Goal: Task Accomplishment & Management: Use online tool/utility

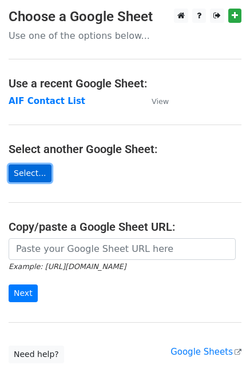
click at [27, 165] on link "Select..." at bounding box center [30, 174] width 43 height 18
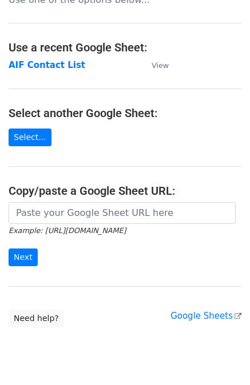
scroll to position [68, 0]
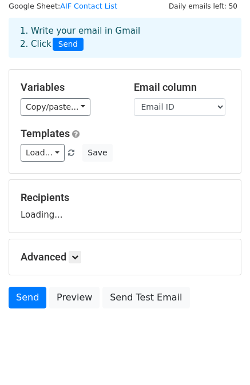
scroll to position [57, 0]
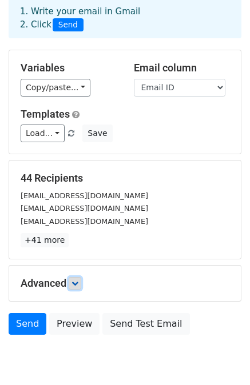
click at [77, 282] on icon at bounding box center [74, 283] width 7 height 7
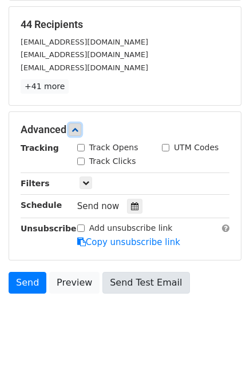
scroll to position [214, 0]
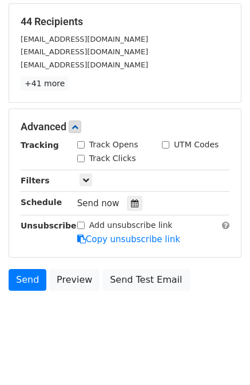
click at [82, 142] on input "Track Opens" at bounding box center [80, 144] width 7 height 7
checkbox input "true"
click at [81, 155] on input "Track Clicks" at bounding box center [80, 158] width 7 height 7
checkbox input "true"
click at [164, 143] on input "UTM Codes" at bounding box center [165, 144] width 7 height 7
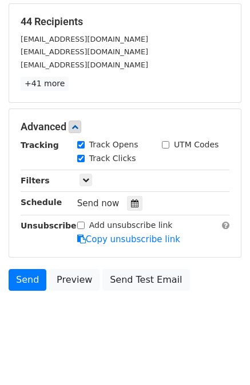
checkbox input "true"
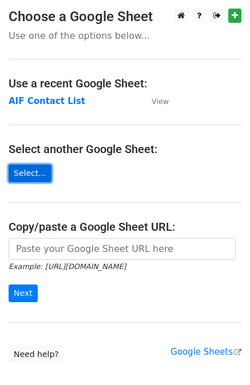
click at [32, 173] on link "Select..." at bounding box center [30, 174] width 43 height 18
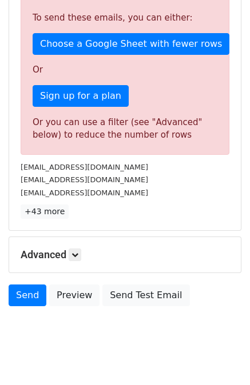
scroll to position [349, 0]
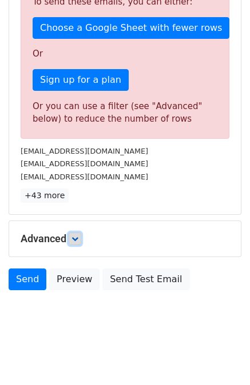
click at [77, 237] on icon at bounding box center [74, 238] width 7 height 7
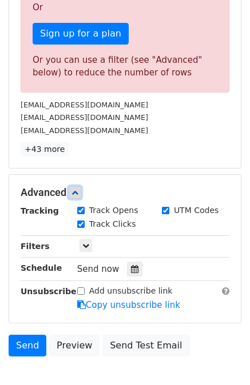
scroll to position [461, 0]
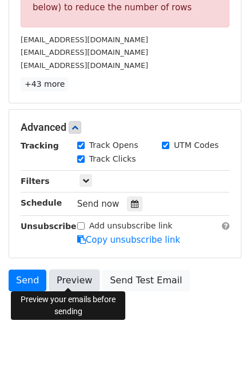
click at [71, 273] on link "Preview" at bounding box center [74, 281] width 50 height 22
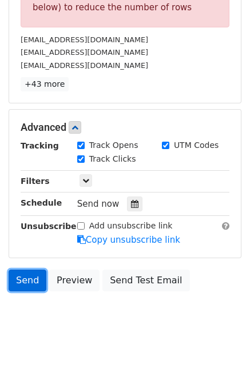
click at [23, 282] on link "Send" at bounding box center [28, 281] width 38 height 22
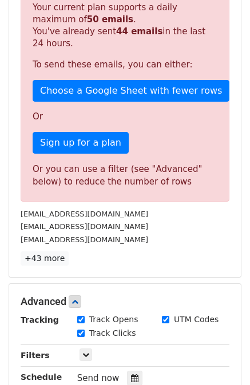
scroll to position [289, 0]
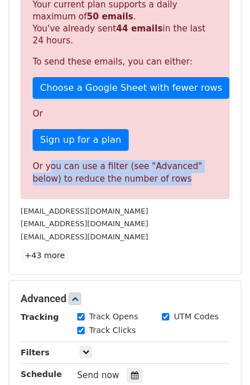
drag, startPoint x: 47, startPoint y: 163, endPoint x: 169, endPoint y: 173, distance: 122.1
click at [169, 173] on div "Or you can use a filter (see "Advanced" below) to reduce the number of rows" at bounding box center [125, 173] width 185 height 26
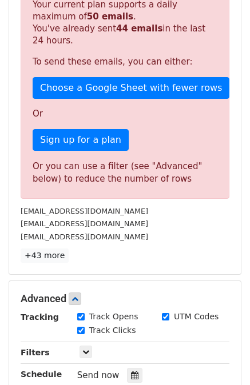
click at [137, 218] on div "funds@dhfin.in" at bounding box center [125, 223] width 226 height 13
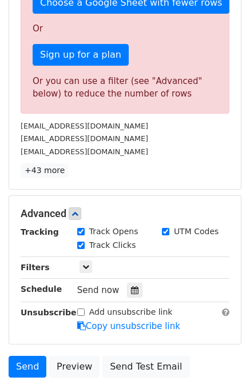
scroll to position [403, 0]
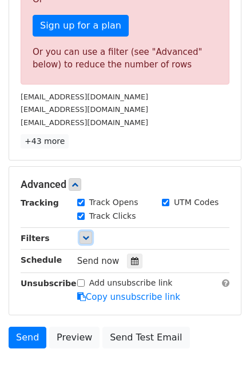
click at [82, 236] on icon at bounding box center [85, 237] width 7 height 7
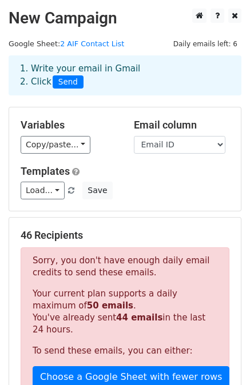
scroll to position [0, 0]
click at [43, 189] on link "Load..." at bounding box center [43, 191] width 44 height 18
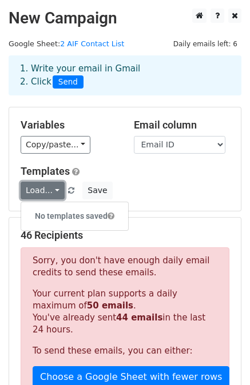
click at [43, 189] on link "Load..." at bounding box center [43, 191] width 44 height 18
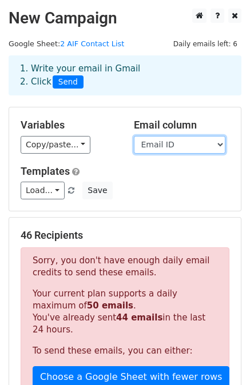
click at [165, 146] on select "Fund Name Contact Person Email ID" at bounding box center [179, 145] width 91 height 18
click at [126, 201] on div "Variables Copy/paste... {{Fund Name}} {{Contact Person}} {{Email ID}} Email col…" at bounding box center [124, 158] width 231 height 103
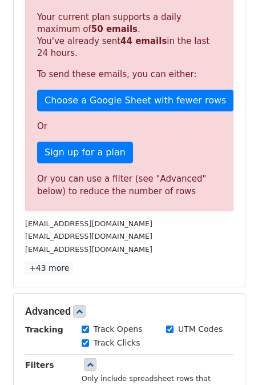
scroll to position [286, 0]
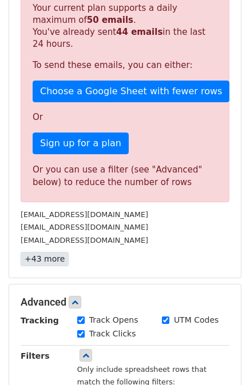
click at [50, 260] on link "+43 more" at bounding box center [45, 259] width 48 height 14
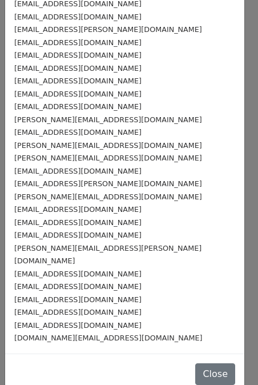
scroll to position [309, 0]
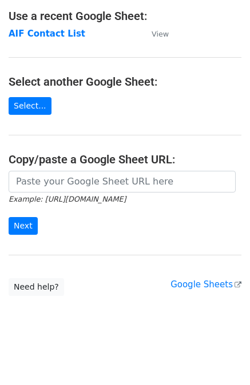
scroll to position [68, 0]
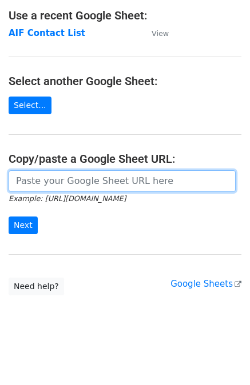
click at [89, 182] on input "url" at bounding box center [122, 181] width 227 height 22
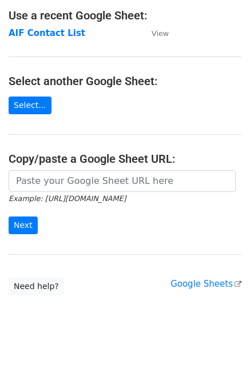
click at [63, 249] on main "Choose a Google Sheet Use one of the options below... Use a recent Google Sheet…" at bounding box center [125, 118] width 250 height 355
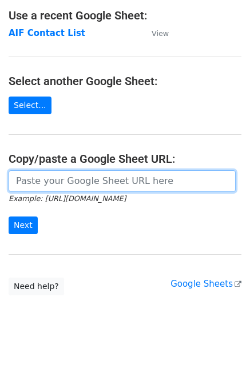
click at [71, 181] on input "url" at bounding box center [122, 181] width 227 height 22
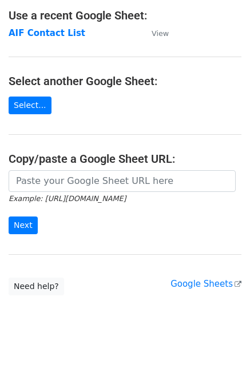
click at [96, 106] on main "Choose a Google Sheet Use one of the options below... Use a recent Google Sheet…" at bounding box center [125, 118] width 250 height 355
click at [37, 103] on link "Select..." at bounding box center [30, 106] width 43 height 18
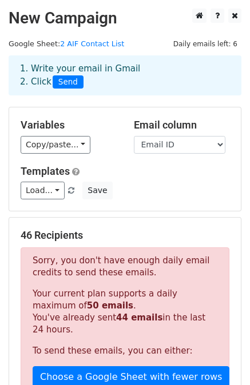
scroll to position [57, 0]
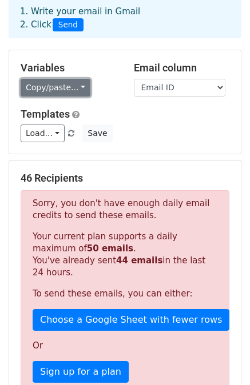
click at [57, 85] on link "Copy/paste..." at bounding box center [56, 88] width 70 height 18
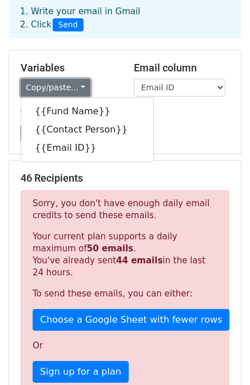
click at [57, 85] on link "Copy/paste..." at bounding box center [56, 88] width 70 height 18
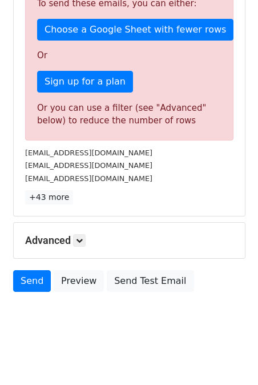
scroll to position [349, 0]
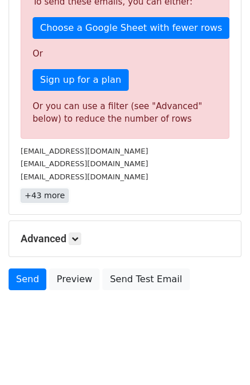
click at [44, 194] on link "+43 more" at bounding box center [45, 196] width 48 height 14
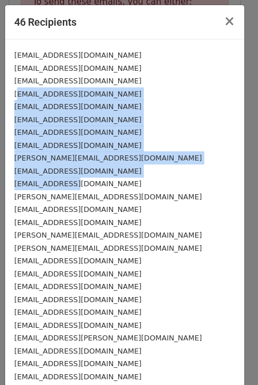
drag, startPoint x: 20, startPoint y: 94, endPoint x: 83, endPoint y: 185, distance: 110.3
click at [83, 185] on div "ssf@dhfin.in funds@dhfin.in care@dhfin.in operations@midascap.in dmi@dmialterna…" at bounding box center [124, 350] width 239 height 623
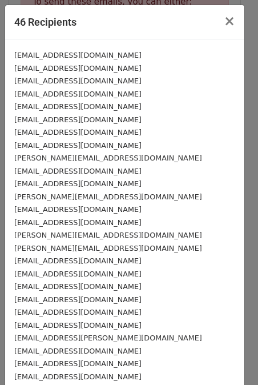
click at [113, 199] on div "y.kundra@Fiedlin.com" at bounding box center [124, 196] width 221 height 13
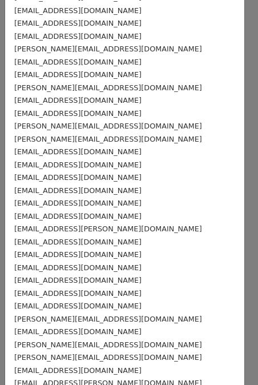
scroll to position [0, 0]
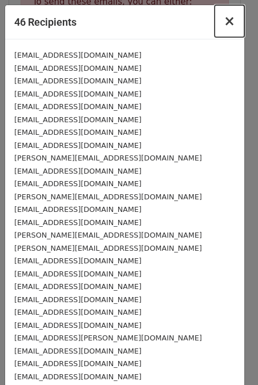
click at [224, 23] on span "×" at bounding box center [229, 21] width 11 height 16
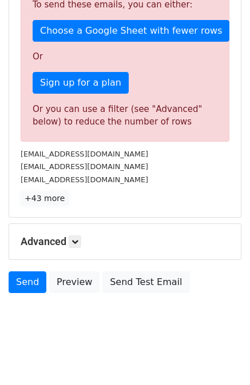
scroll to position [349, 0]
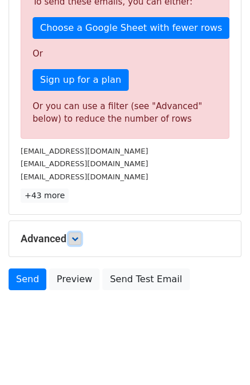
click at [78, 240] on icon at bounding box center [74, 238] width 7 height 7
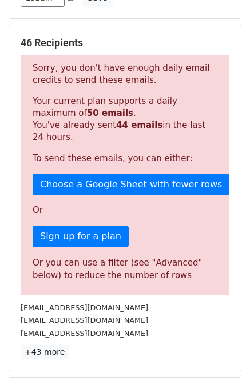
scroll to position [175, 0]
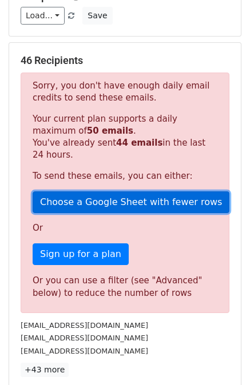
click at [105, 204] on link "Choose a Google Sheet with fewer rows" at bounding box center [131, 202] width 197 height 22
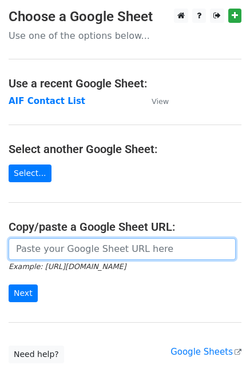
click at [87, 251] on input "url" at bounding box center [122, 249] width 227 height 22
type input "[URL][DOMAIN_NAME]"
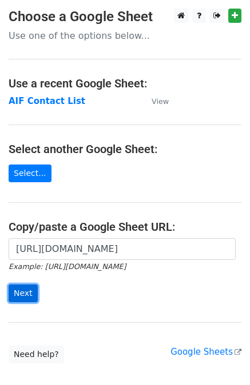
click at [25, 293] on input "Next" at bounding box center [23, 294] width 29 height 18
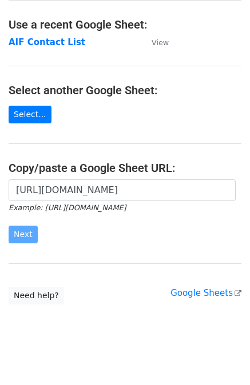
scroll to position [68, 0]
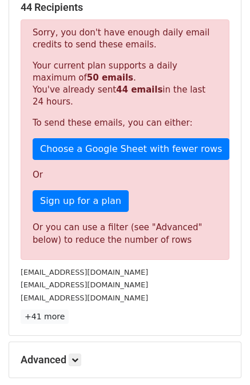
scroll to position [229, 0]
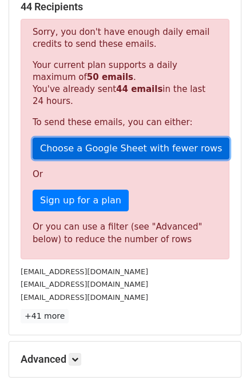
click at [69, 147] on link "Choose a Google Sheet with fewer rows" at bounding box center [131, 149] width 197 height 22
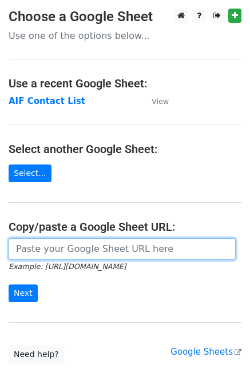
click at [181, 245] on input "url" at bounding box center [122, 249] width 227 height 22
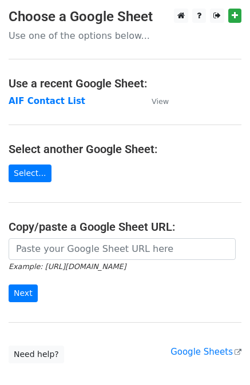
click at [29, 163] on main "Choose a Google Sheet Use one of the options below... Use a recent Google Sheet…" at bounding box center [125, 186] width 250 height 355
click at [27, 177] on link "Select..." at bounding box center [30, 174] width 43 height 18
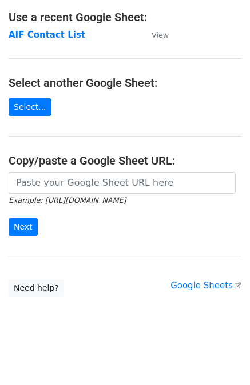
scroll to position [68, 0]
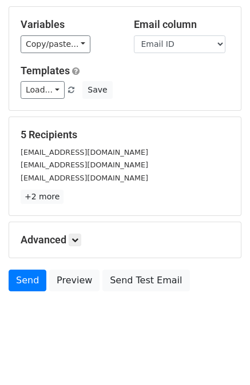
scroll to position [103, 0]
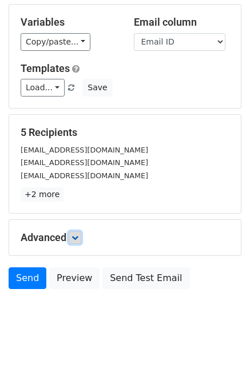
click at [78, 241] on link at bounding box center [75, 237] width 13 height 13
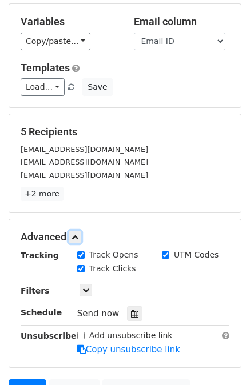
scroll to position [214, 0]
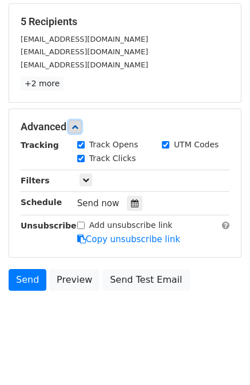
click at [78, 129] on icon at bounding box center [74, 126] width 7 height 7
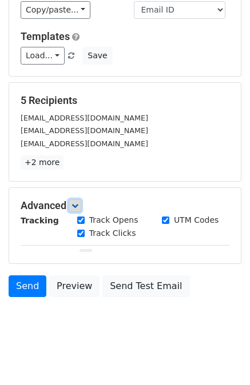
scroll to position [103, 0]
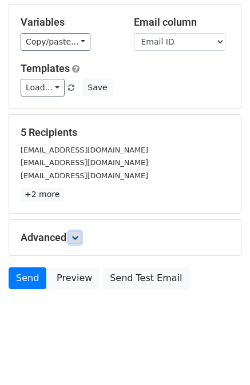
click at [77, 237] on icon at bounding box center [74, 237] width 7 height 7
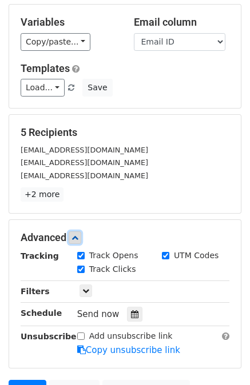
click at [77, 236] on icon at bounding box center [74, 237] width 7 height 7
